Goal: Find specific page/section: Find specific page/section

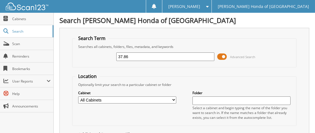
type input "37.86"
click at [203, 99] on input "text" at bounding box center [241, 101] width 98 height 9
drag, startPoint x: 129, startPoint y: 55, endPoint x: 12, endPoint y: 26, distance: 120.7
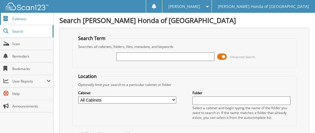
click at [17, 19] on span "Cabinets" at bounding box center [31, 18] width 38 height 5
